Goal: Go to known website: Access a specific website the user already knows

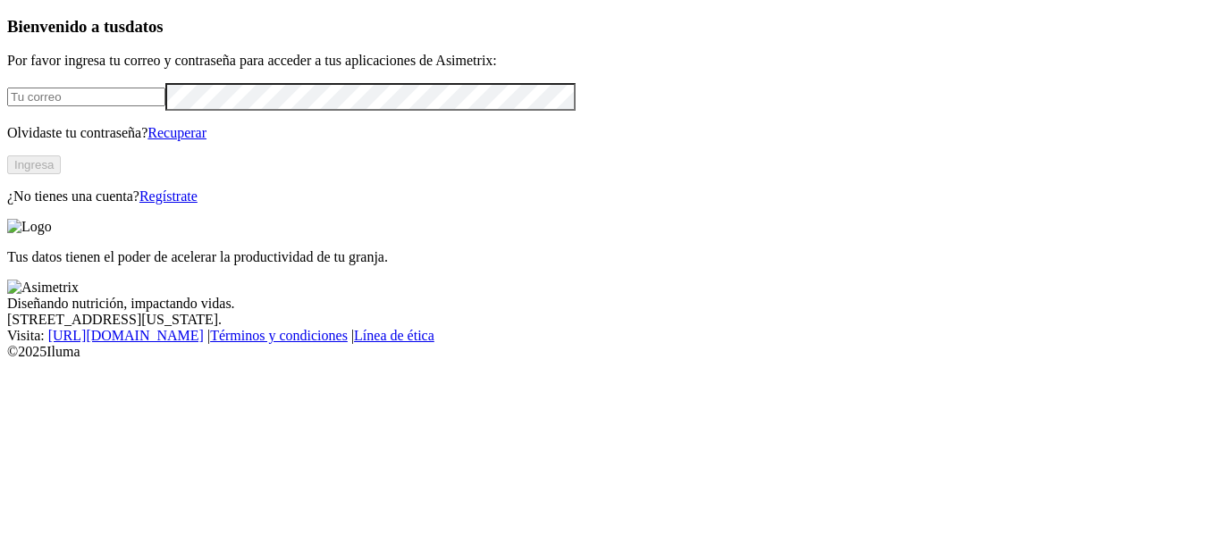
type input "[EMAIL_ADDRESS][DOMAIN_NAME]"
click at [61, 174] on button "Ingresa" at bounding box center [34, 164] width 54 height 19
